Goal: Navigation & Orientation: Find specific page/section

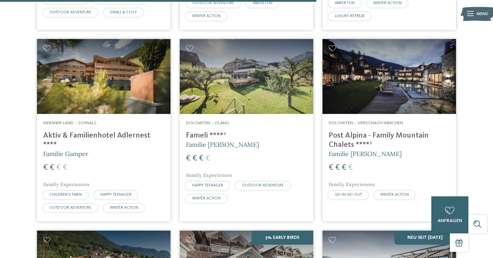
scroll to position [1322, 0]
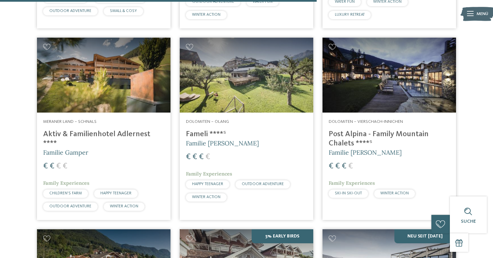
drag, startPoint x: 26, startPoint y: 134, endPoint x: 149, endPoint y: 135, distance: 123.0
copy h4 "Aktiv & Familienhotel Adlernest"
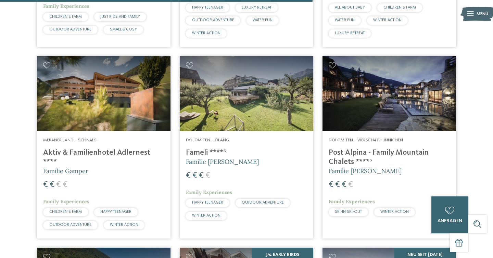
scroll to position [1303, 0]
